Goal: Complete application form

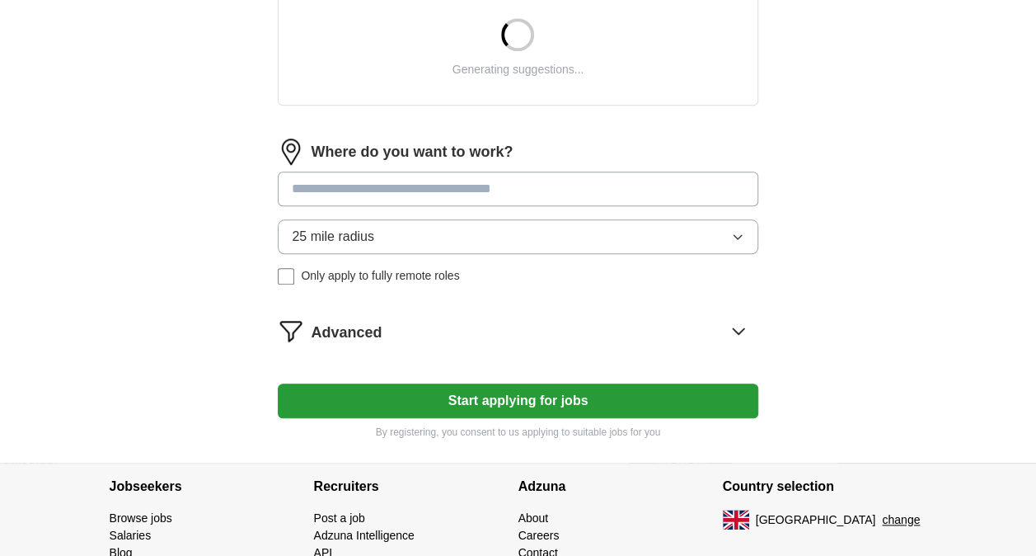
scroll to position [600, 0]
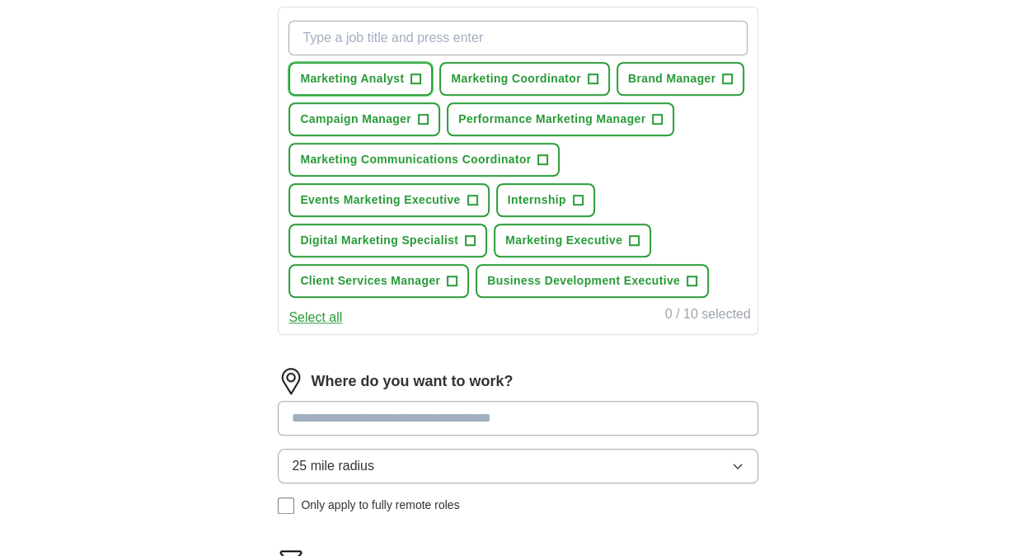
click at [418, 73] on span "+" at bounding box center [416, 79] width 10 height 13
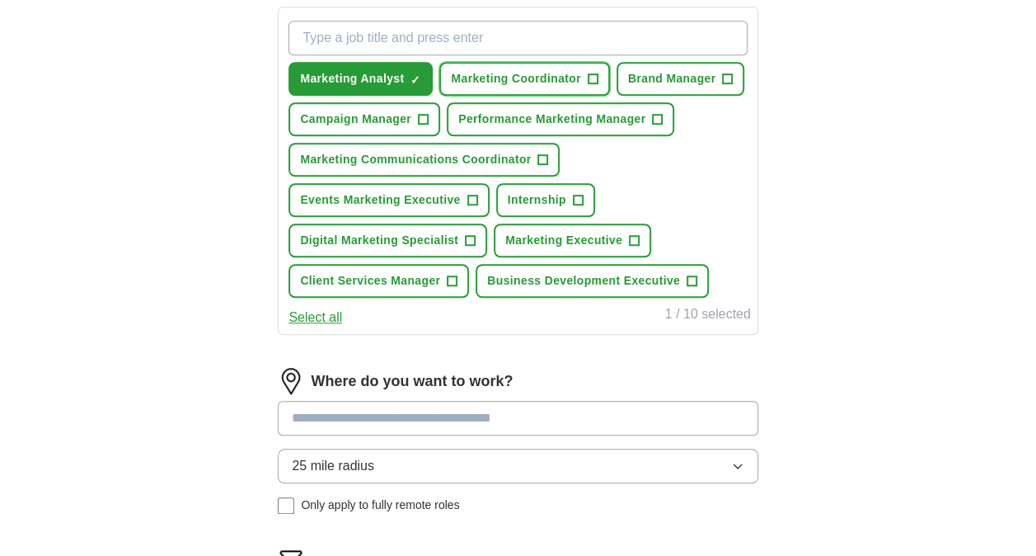
click at [590, 78] on span "+" at bounding box center [593, 79] width 10 height 13
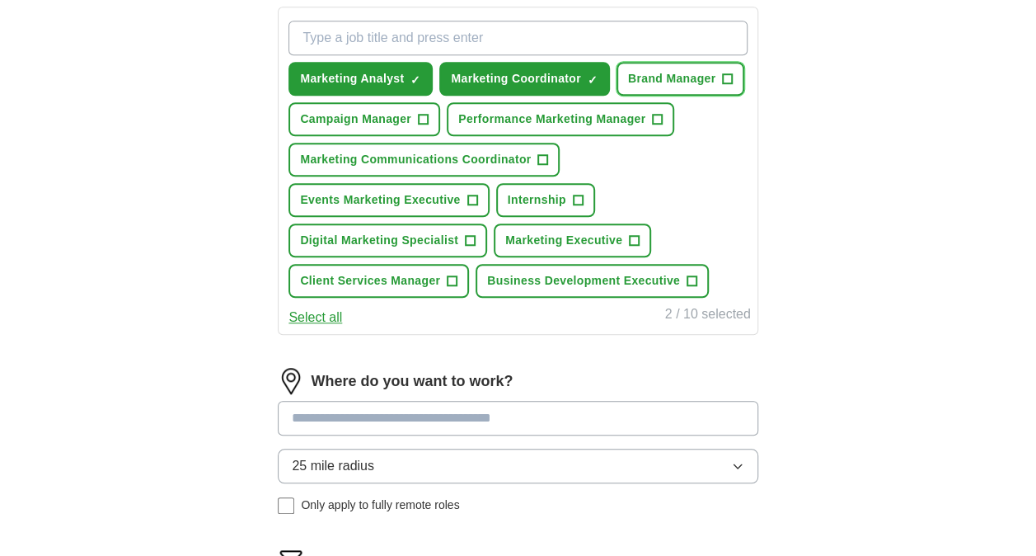
click at [669, 70] on span "Brand Manager" at bounding box center [671, 78] width 87 height 17
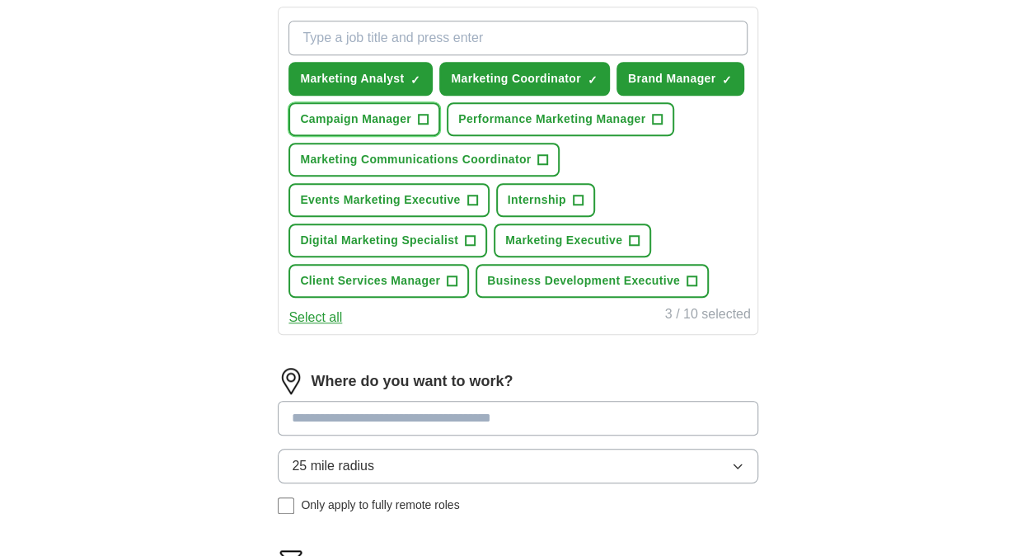
click at [410, 111] on span "Campaign Manager" at bounding box center [355, 118] width 111 height 17
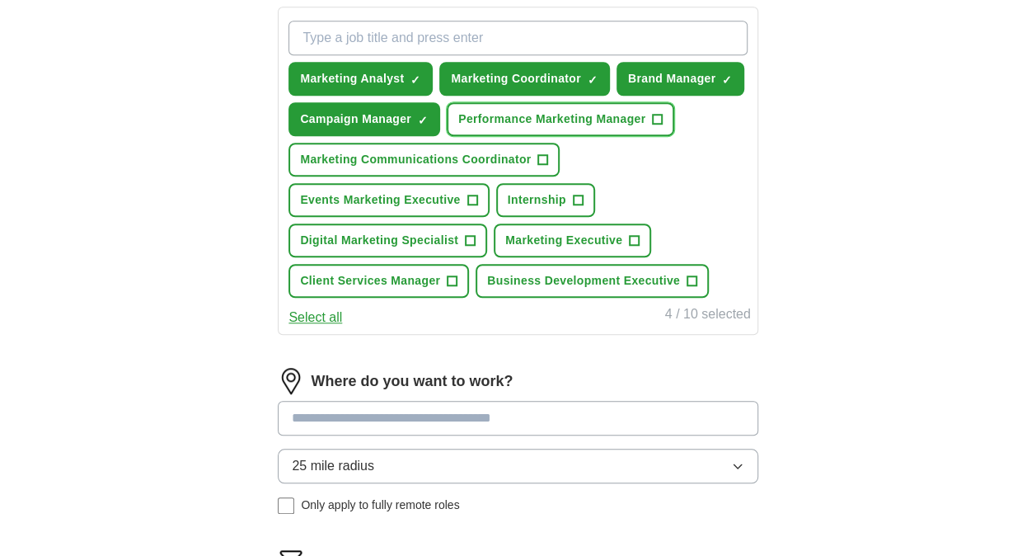
click at [531, 124] on span "Performance Marketing Manager" at bounding box center [551, 118] width 187 height 17
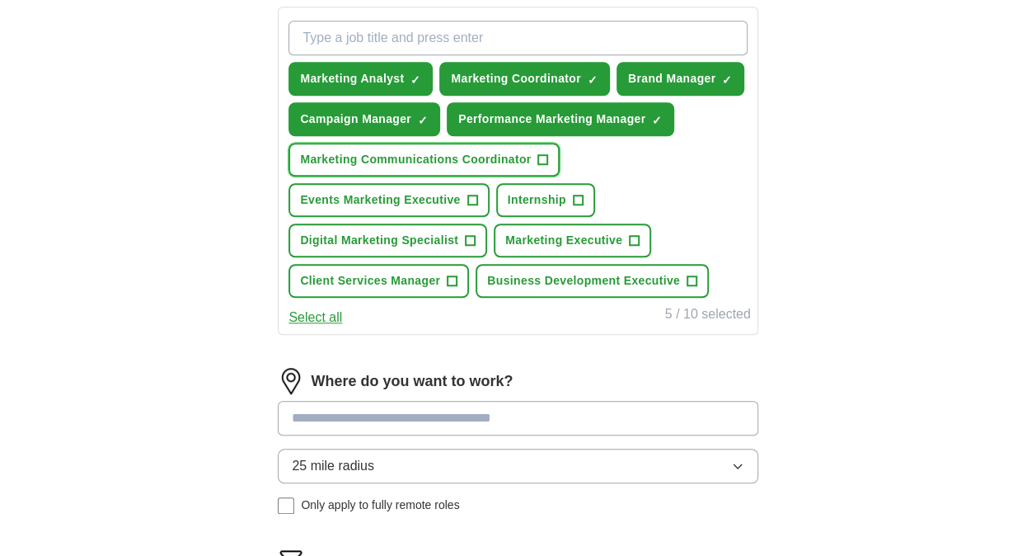
click at [520, 162] on span "Marketing Communications Coordinator" at bounding box center [415, 159] width 231 height 17
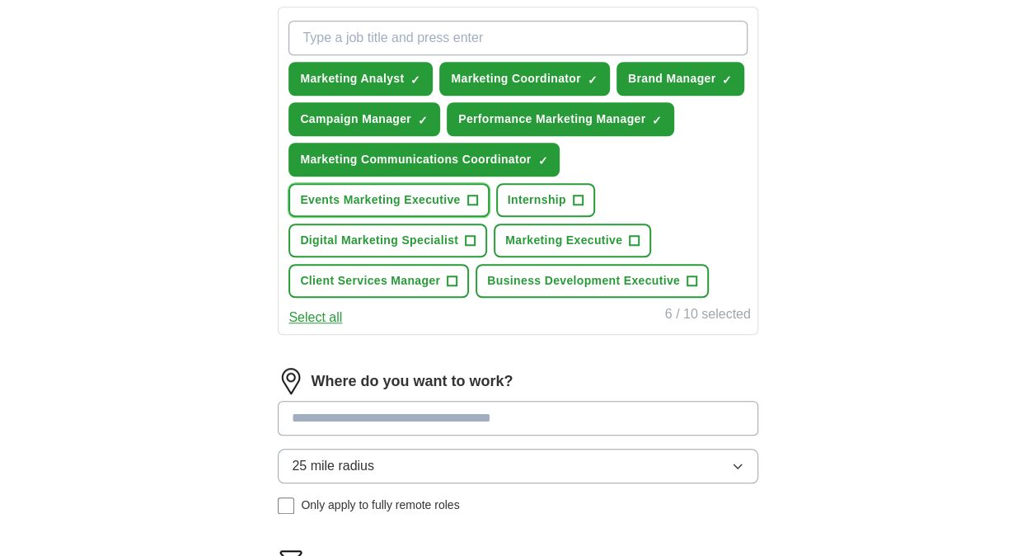
click at [449, 196] on span "Events Marketing Executive" at bounding box center [380, 199] width 160 height 17
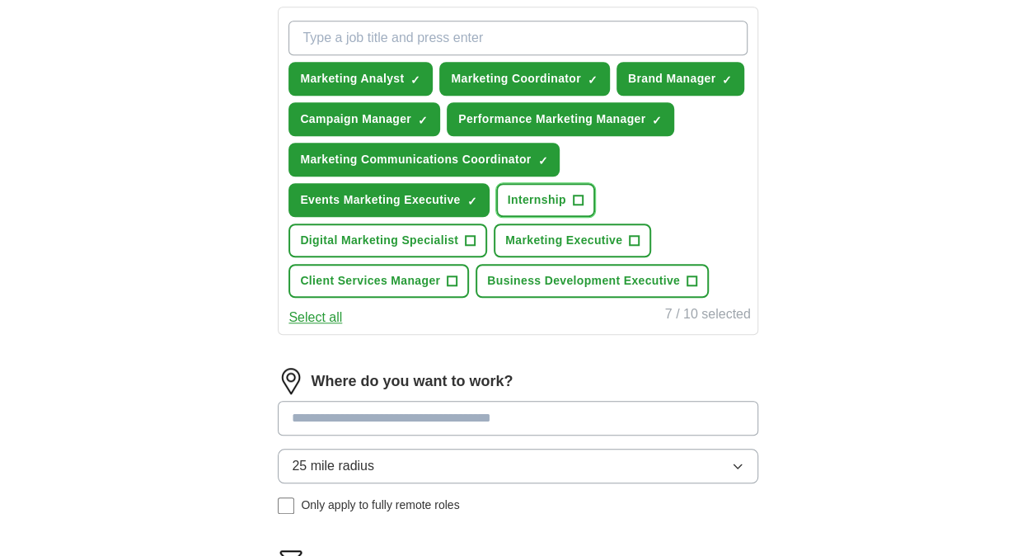
click at [573, 195] on span "+" at bounding box center [578, 200] width 10 height 13
click at [462, 246] on button "Digital Marketing Specialist +" at bounding box center [388, 240] width 199 height 34
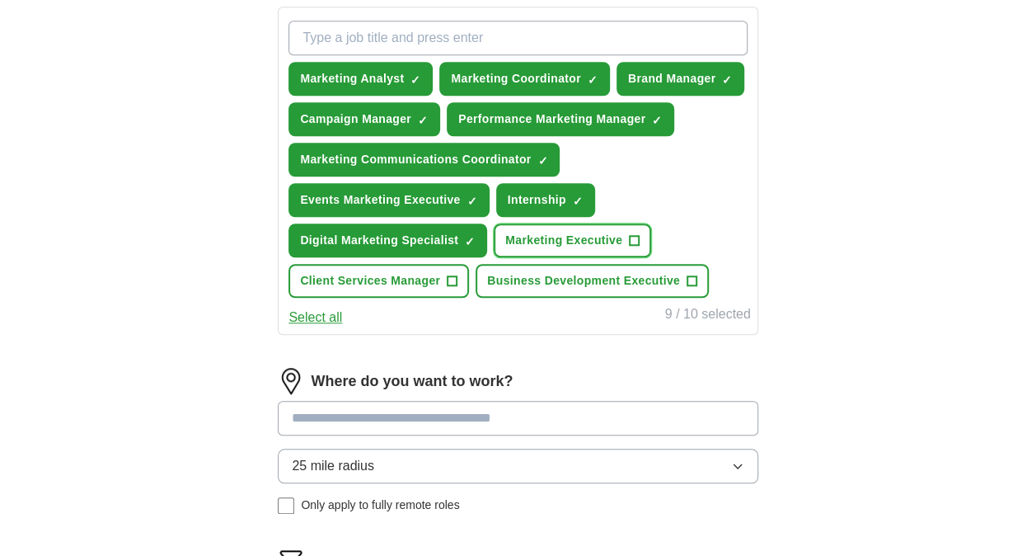
click at [592, 237] on span "Marketing Executive" at bounding box center [563, 240] width 117 height 17
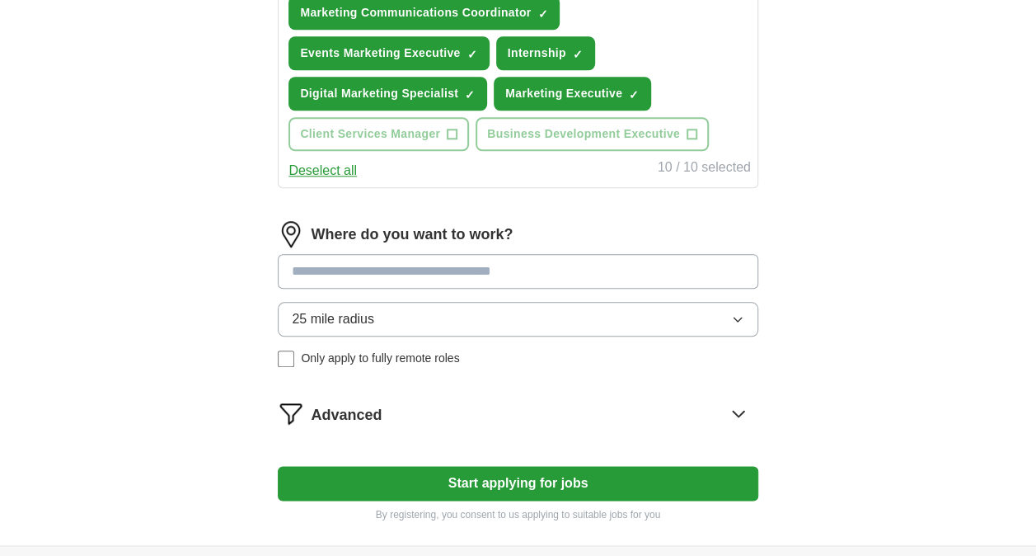
scroll to position [771, 0]
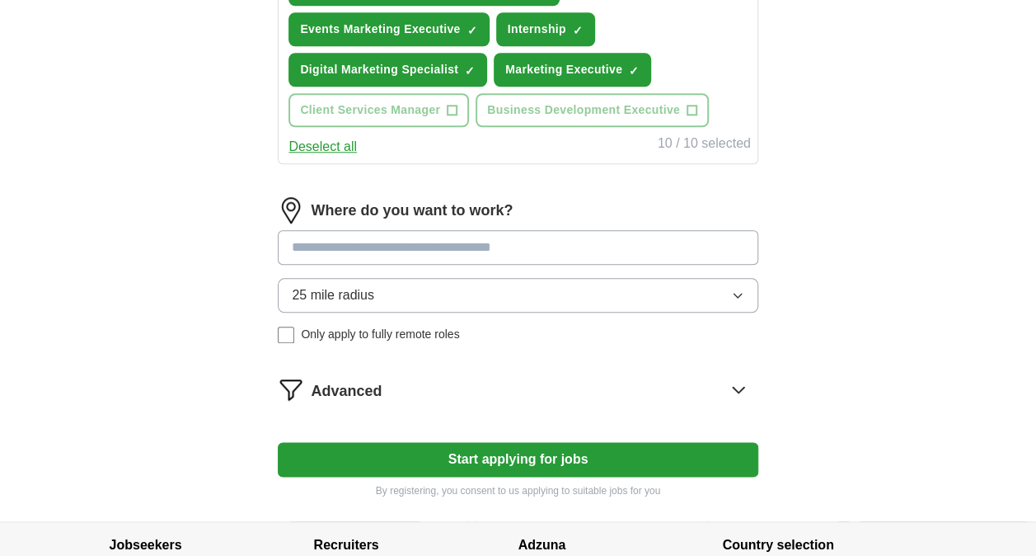
click at [508, 242] on input at bounding box center [518, 247] width 480 height 35
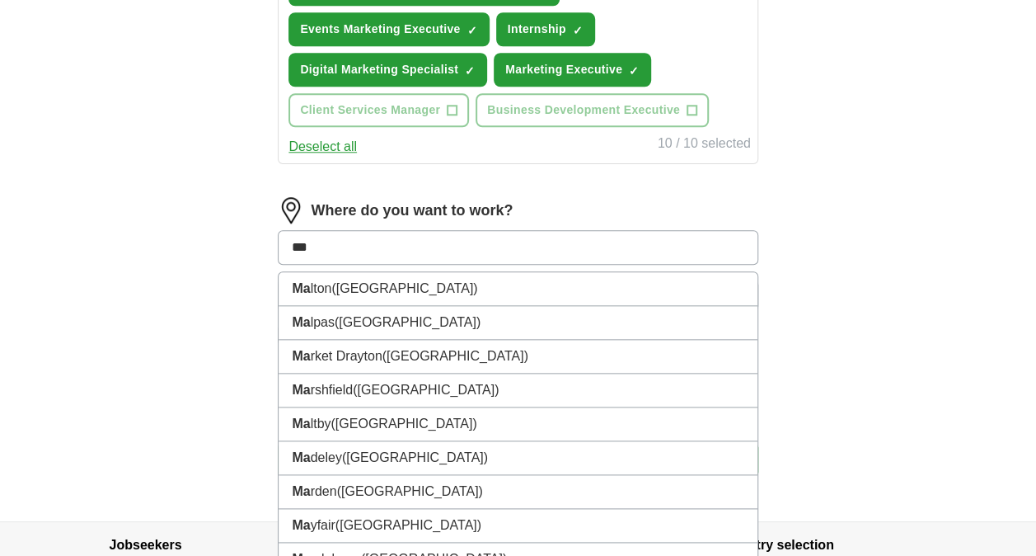
type input "****"
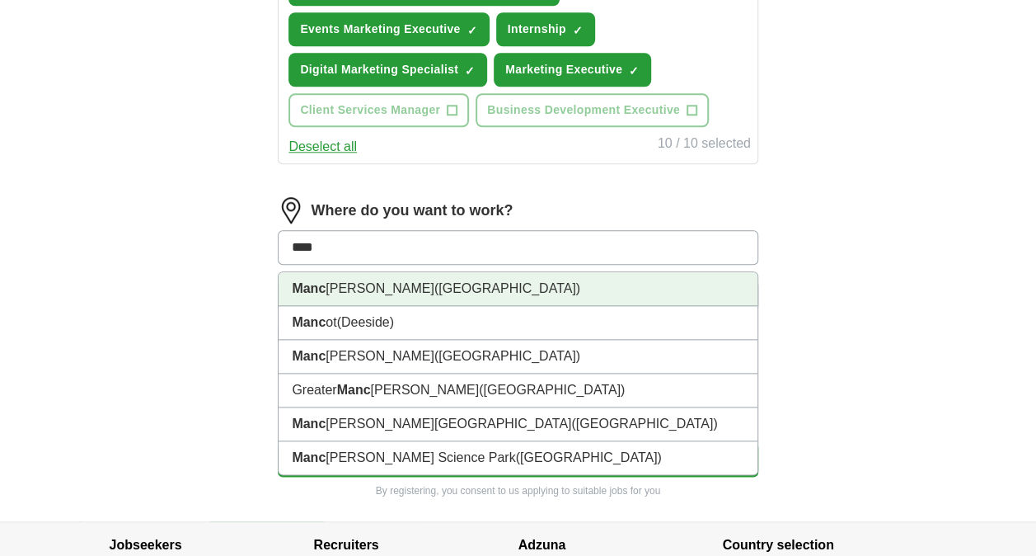
click at [595, 284] on li "Manc [PERSON_NAME] ([GEOGRAPHIC_DATA])" at bounding box center [518, 289] width 478 height 34
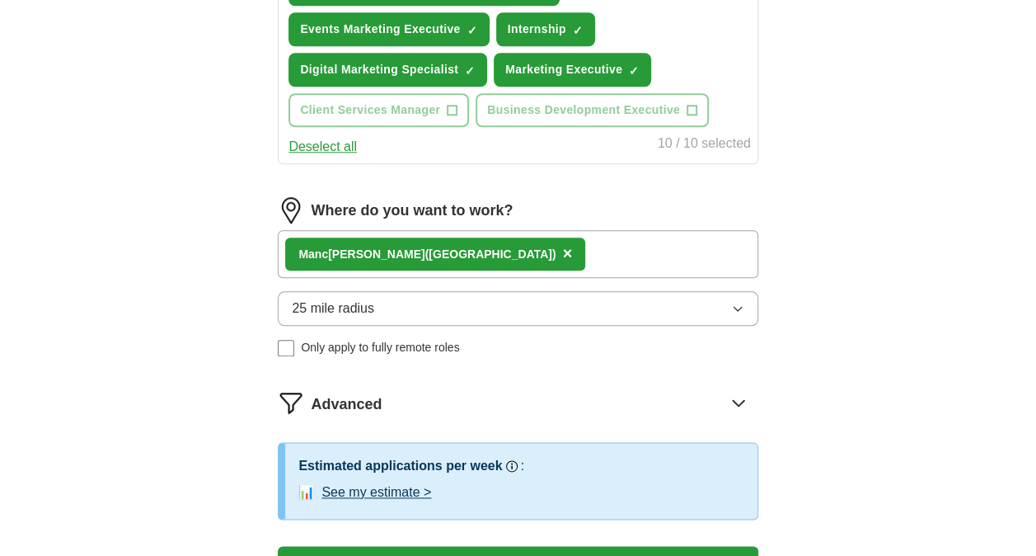
click at [598, 248] on div "Manc [PERSON_NAME] ([GEOGRAPHIC_DATA]) ×" at bounding box center [518, 254] width 480 height 48
click at [559, 265] on div "Manc [PERSON_NAME] ([GEOGRAPHIC_DATA]) ×" at bounding box center [518, 254] width 480 height 48
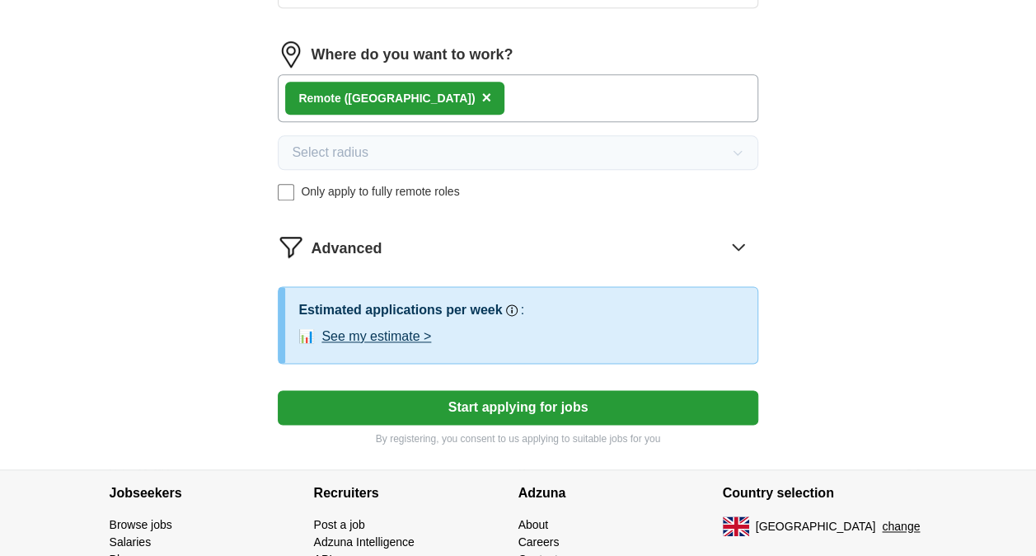
scroll to position [930, 0]
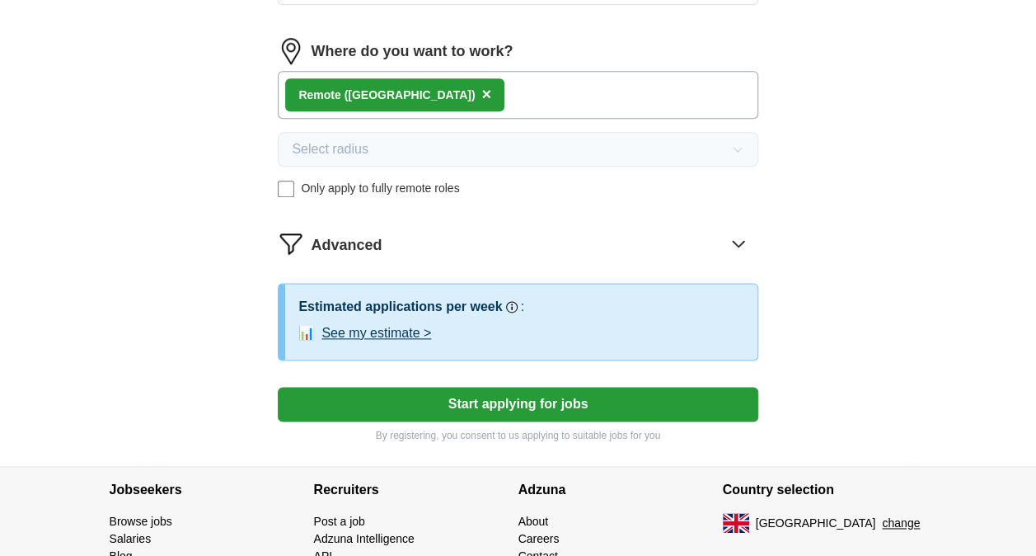
click at [722, 392] on button "Start applying for jobs" at bounding box center [518, 404] width 480 height 35
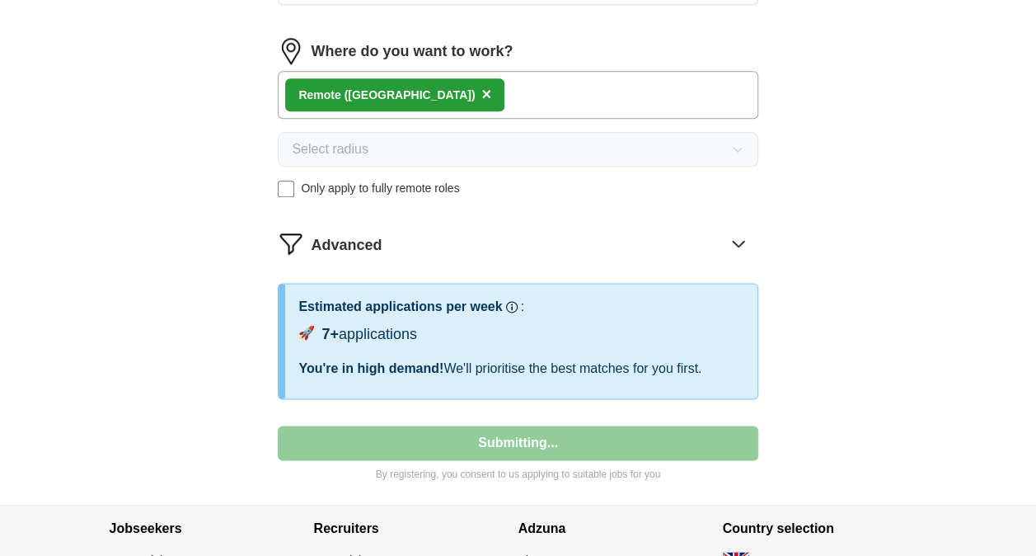
select select "**"
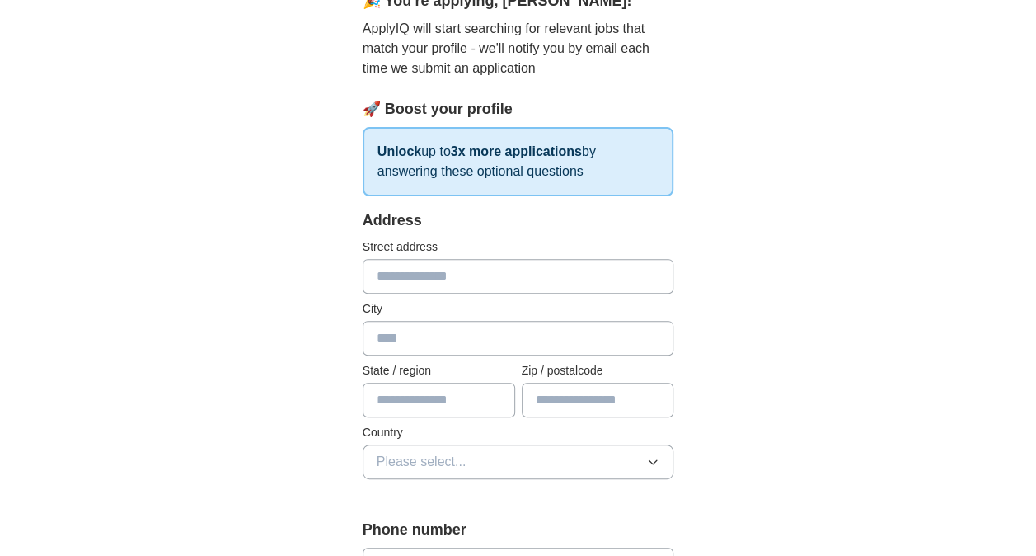
scroll to position [209, 0]
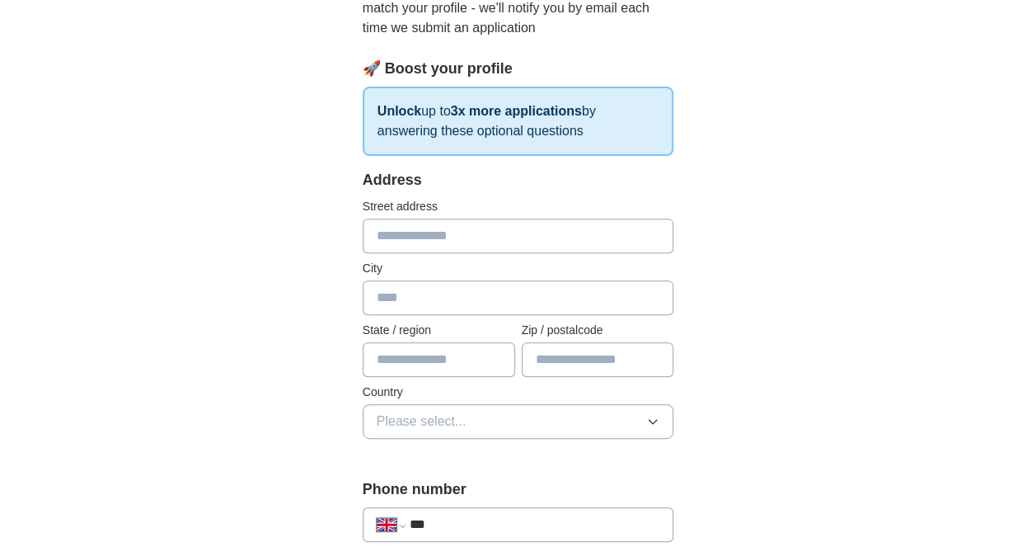
click at [602, 234] on input "text" at bounding box center [519, 236] width 312 height 35
type input "**********"
type input "*******"
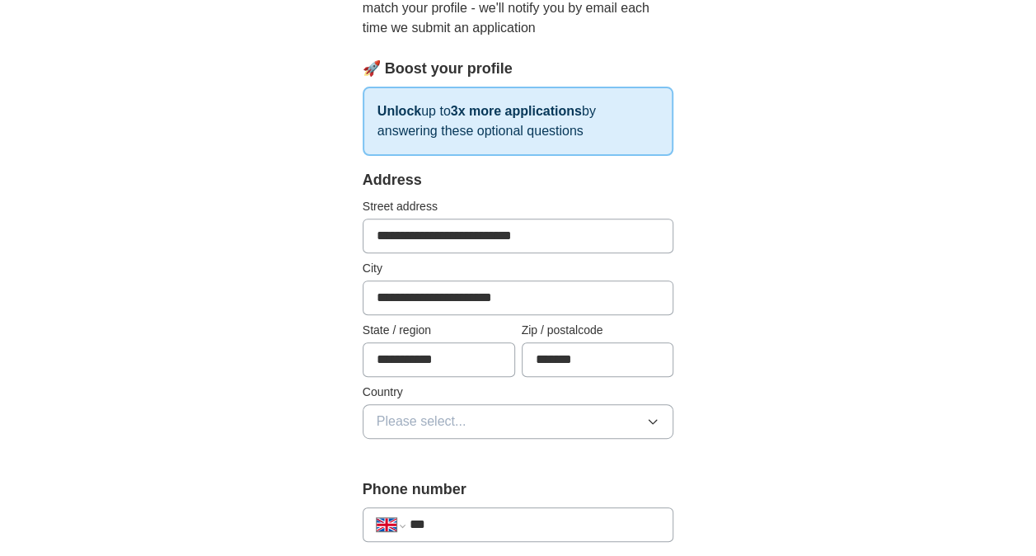
click at [510, 407] on button "Please select..." at bounding box center [519, 421] width 312 height 35
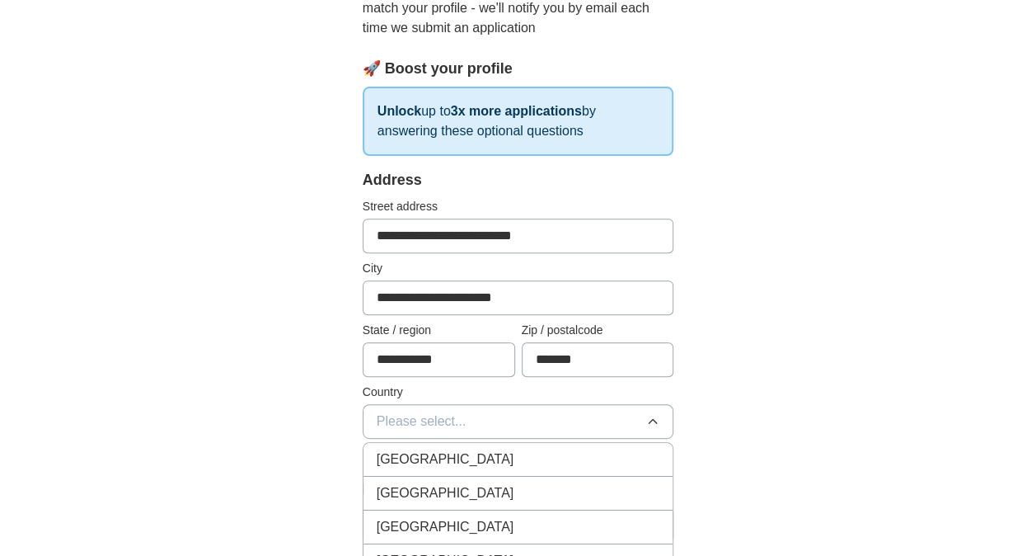
click at [556, 452] on div "[GEOGRAPHIC_DATA]" at bounding box center [519, 459] width 284 height 20
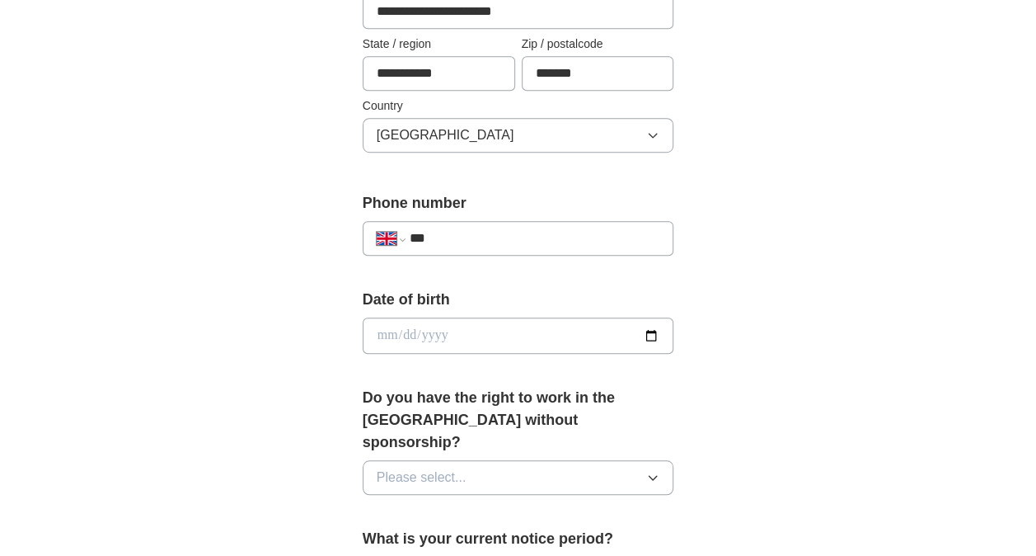
scroll to position [556, 0]
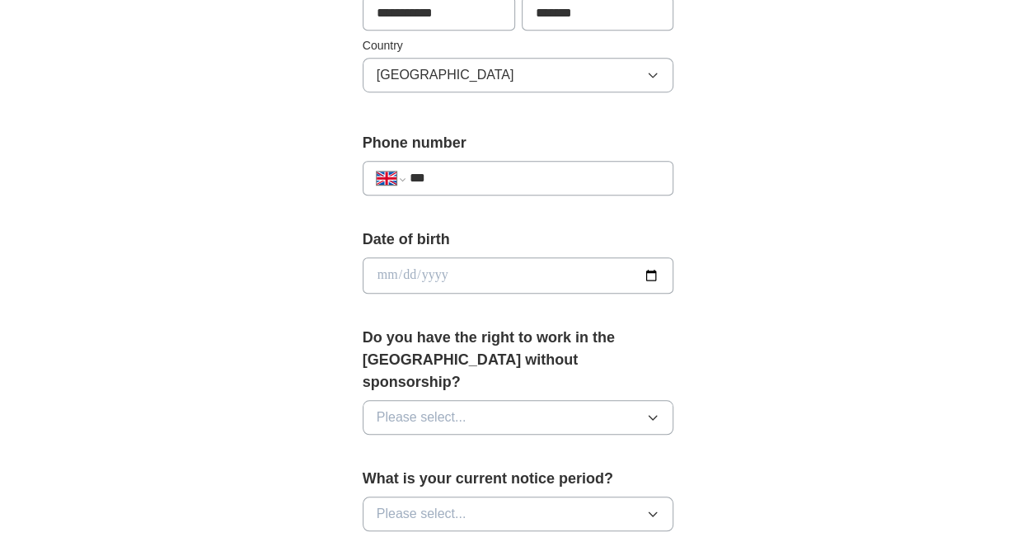
click at [595, 178] on input "***" at bounding box center [535, 178] width 251 height 20
type input "**********"
click at [650, 278] on input "date" at bounding box center [519, 275] width 312 height 36
type input "**********"
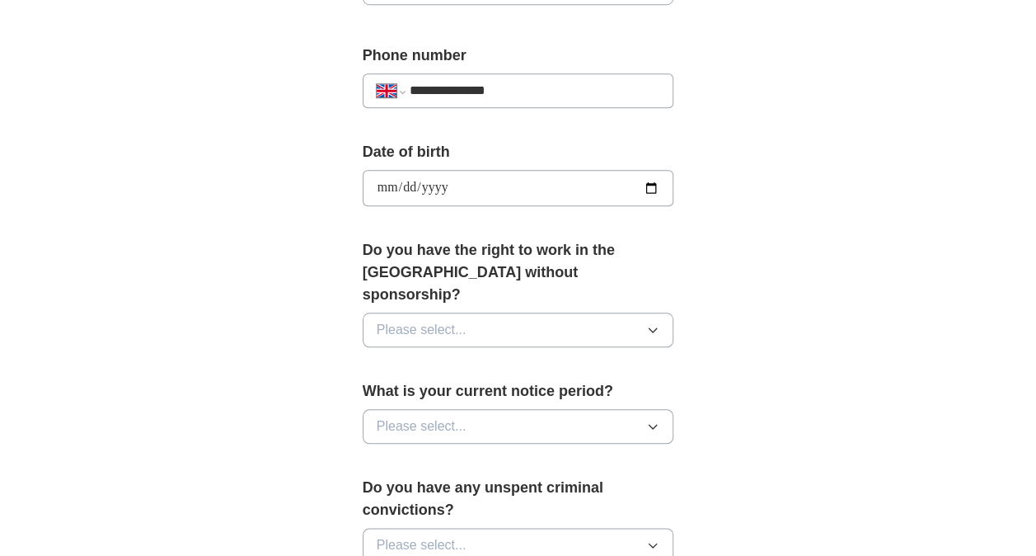
scroll to position [658, 0]
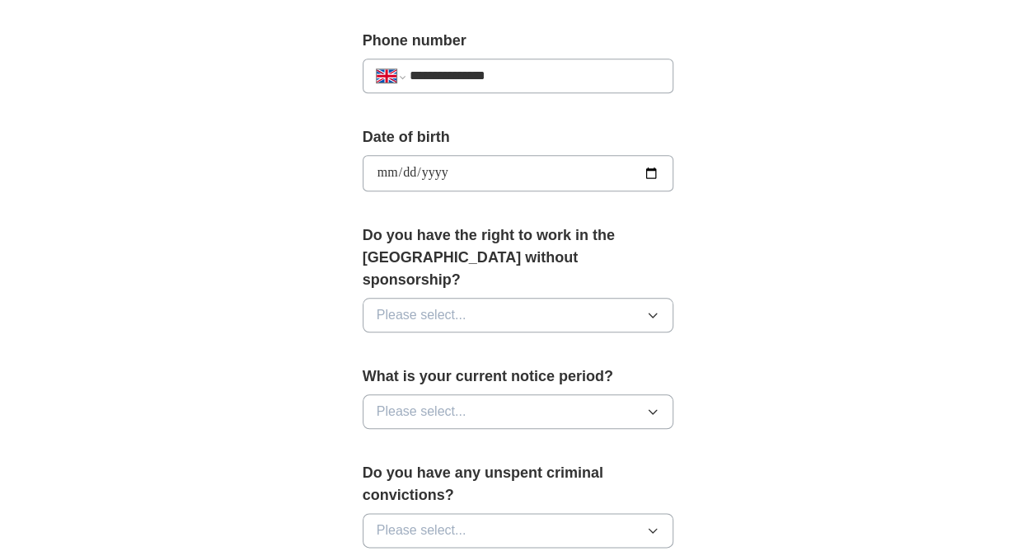
click at [617, 298] on button "Please select..." at bounding box center [519, 315] width 312 height 35
click at [585, 343] on div "Yes" at bounding box center [519, 353] width 284 height 20
click at [587, 397] on button "Please select..." at bounding box center [519, 411] width 312 height 35
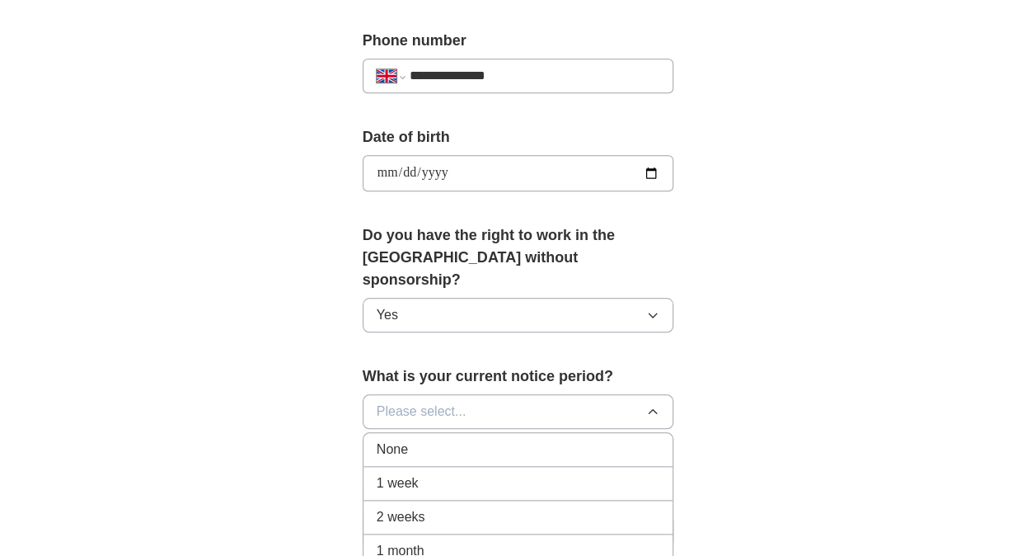
click at [567, 434] on li "None" at bounding box center [519, 450] width 310 height 34
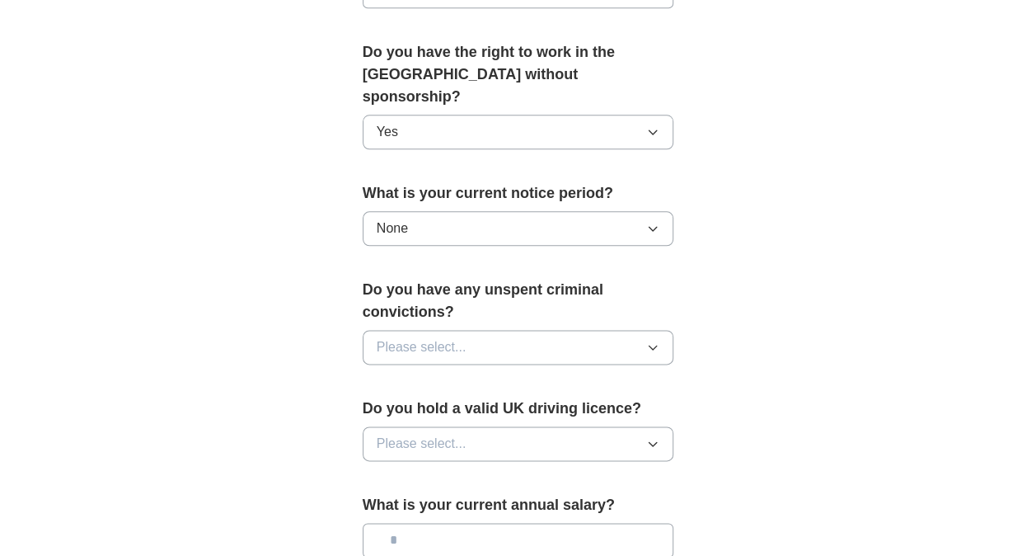
scroll to position [875, 0]
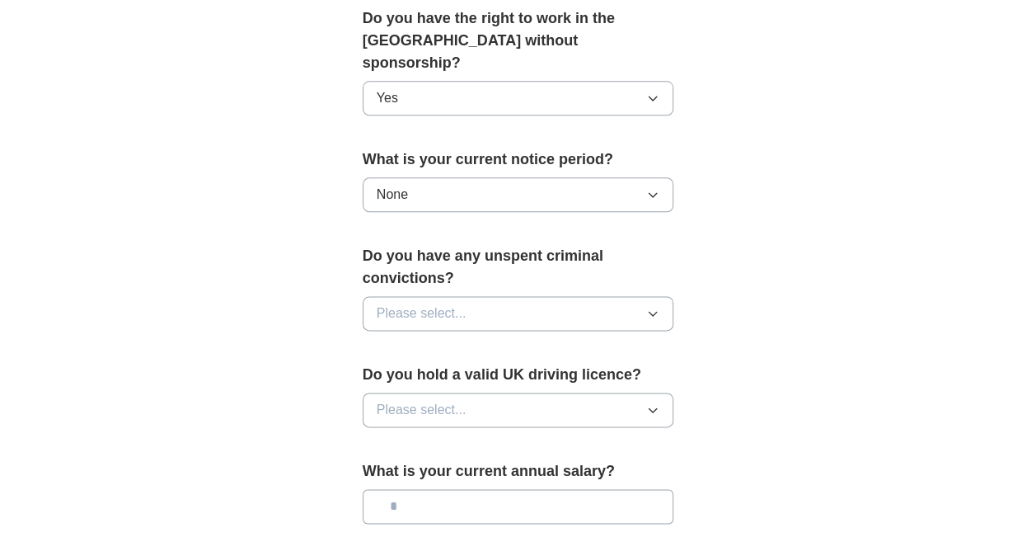
click at [650, 296] on button "Please select..." at bounding box center [519, 313] width 312 height 35
click at [608, 375] on div "No" at bounding box center [519, 385] width 284 height 20
click at [651, 403] on icon "button" at bounding box center [652, 409] width 13 height 13
click at [638, 438] on div "Yes" at bounding box center [519, 448] width 284 height 20
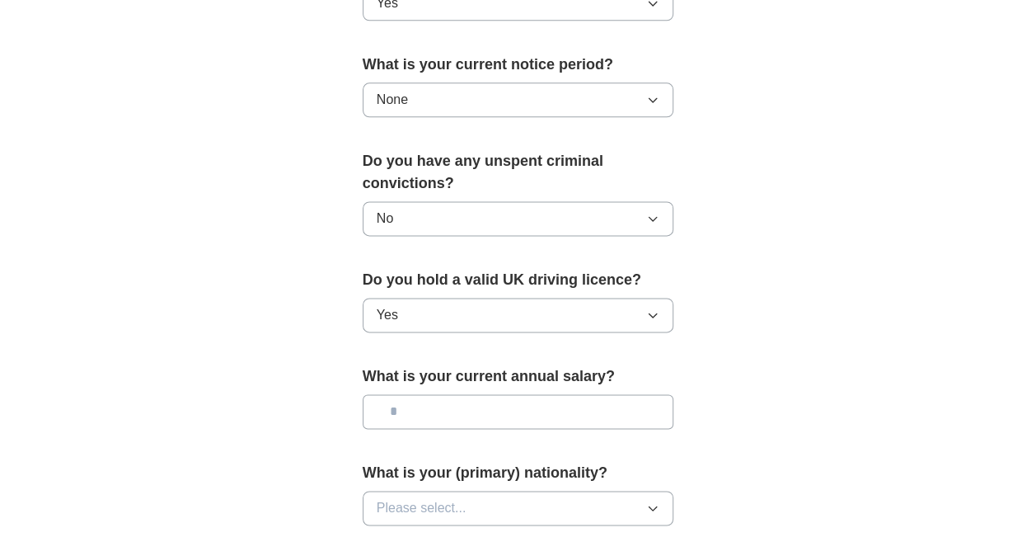
scroll to position [1046, 0]
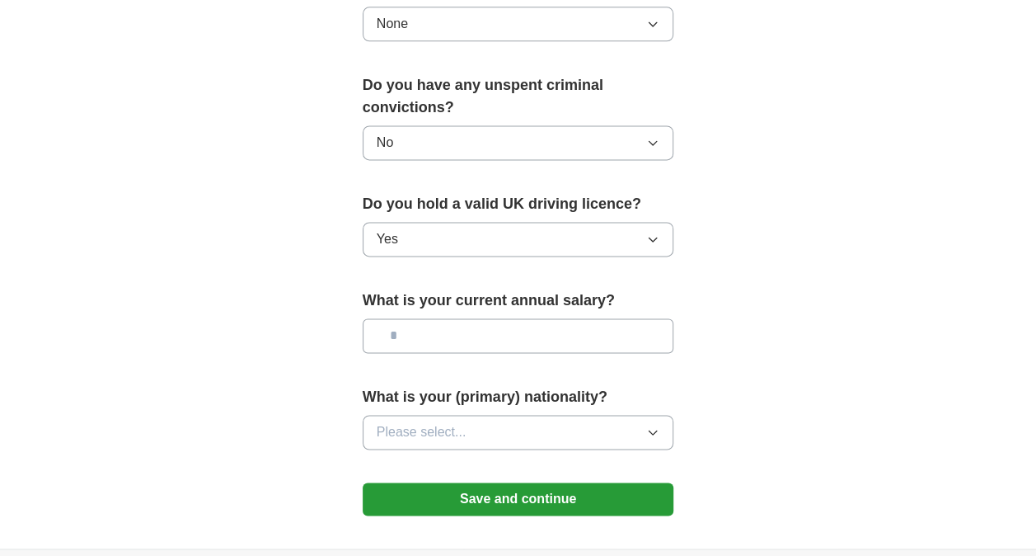
click at [510, 318] on input "text" at bounding box center [519, 335] width 312 height 35
click at [662, 415] on button "Please select..." at bounding box center [519, 432] width 312 height 35
click at [408, 318] on input "*******" at bounding box center [519, 335] width 312 height 35
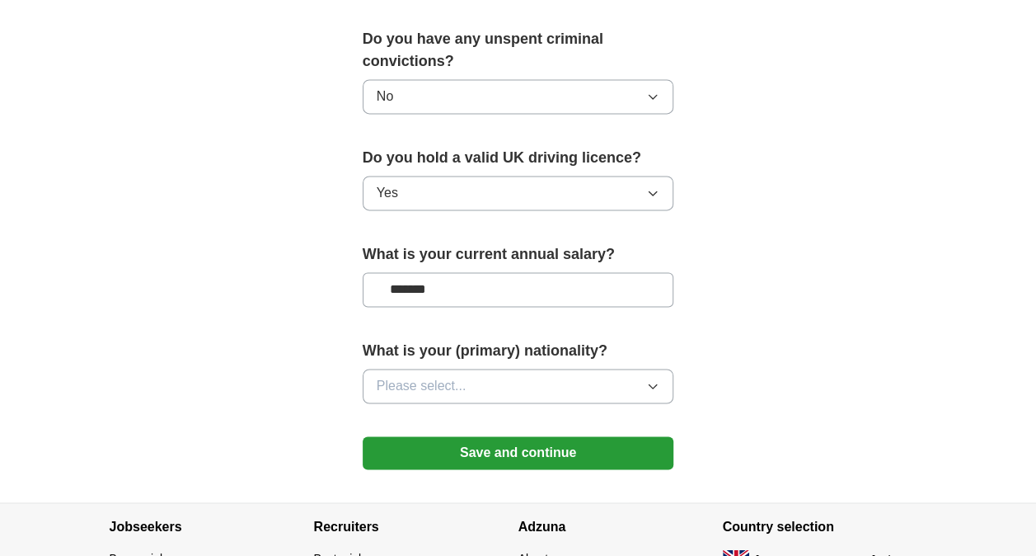
scroll to position [1116, 0]
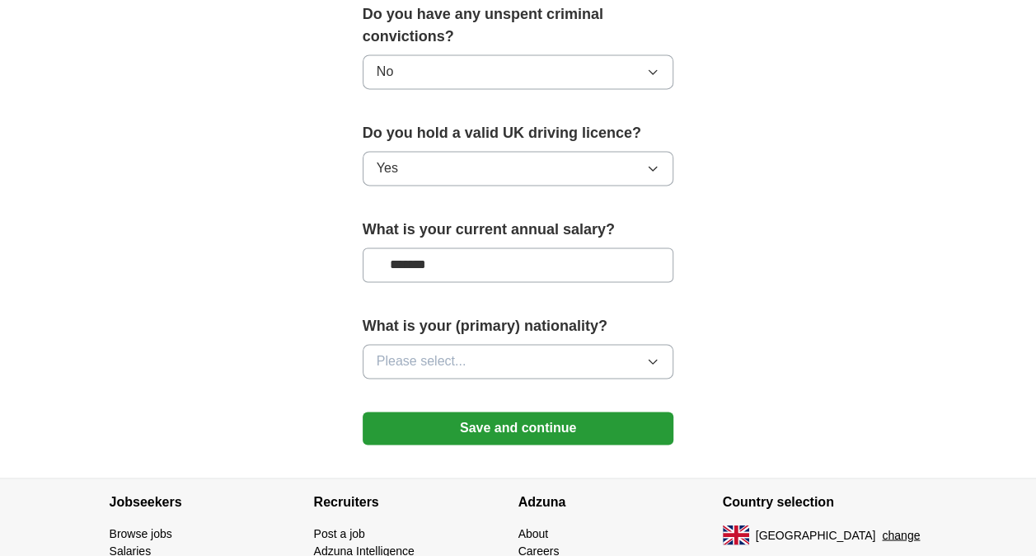
type input "*******"
click at [662, 344] on button "Please select..." at bounding box center [519, 361] width 312 height 35
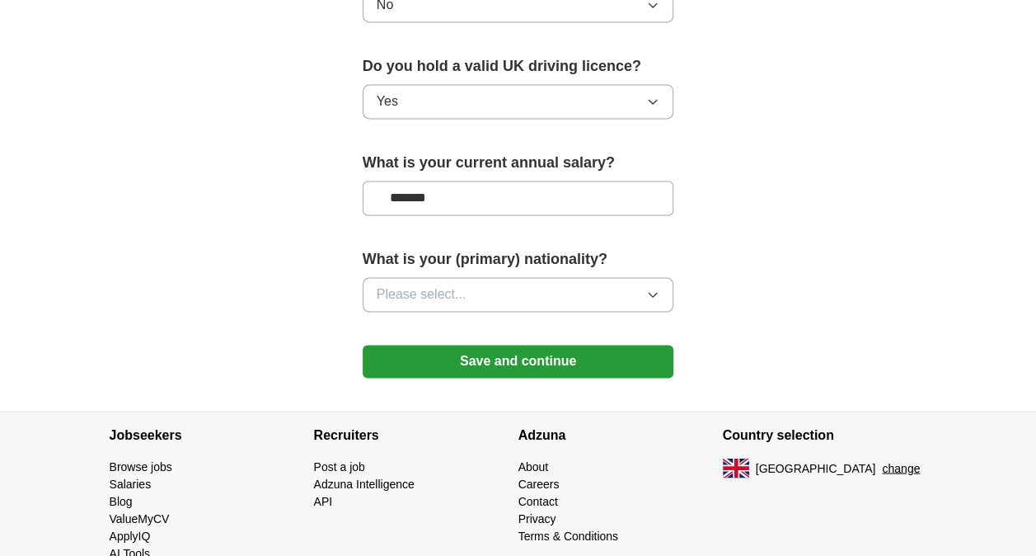
scroll to position [1177, 0]
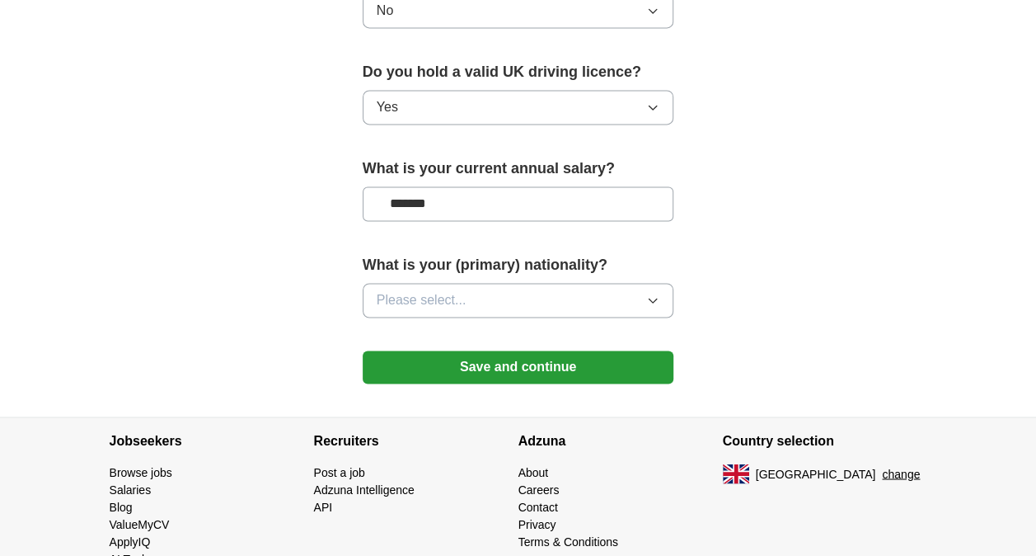
click at [651, 294] on icon "button" at bounding box center [652, 300] width 13 height 13
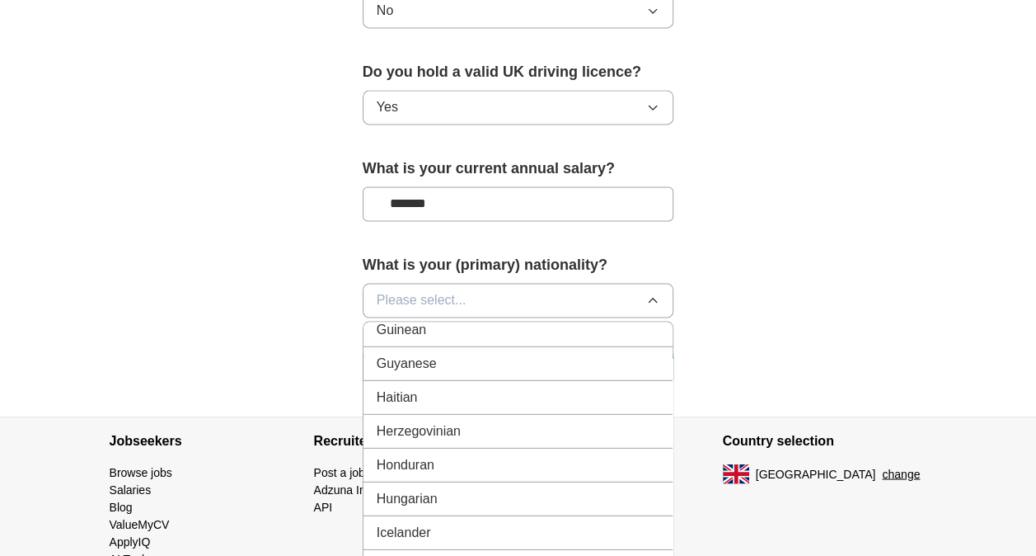
scroll to position [2501, 0]
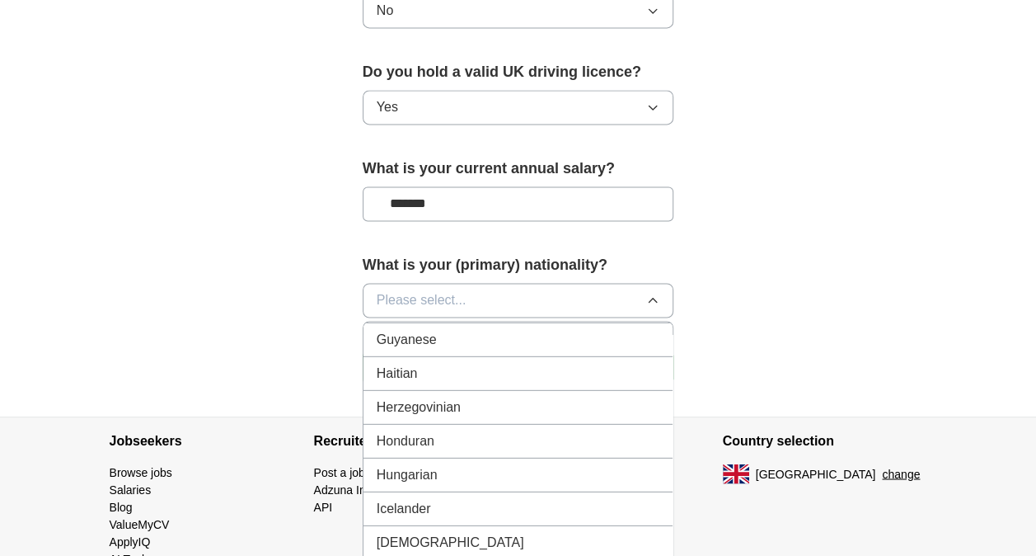
click at [630, 532] on div "[DEMOGRAPHIC_DATA]" at bounding box center [519, 542] width 284 height 20
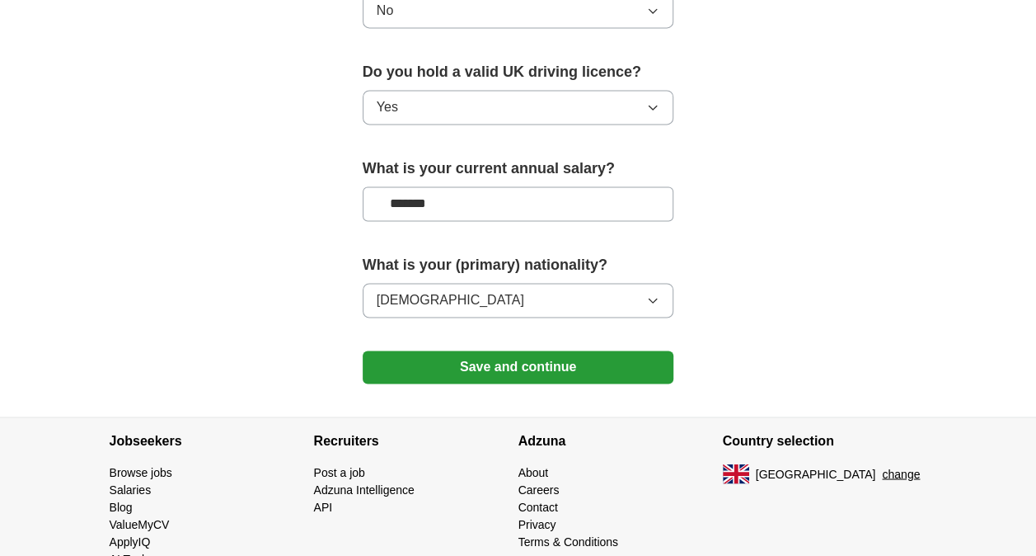
click at [588, 350] on button "Save and continue" at bounding box center [519, 366] width 312 height 33
